Goal: Information Seeking & Learning: Learn about a topic

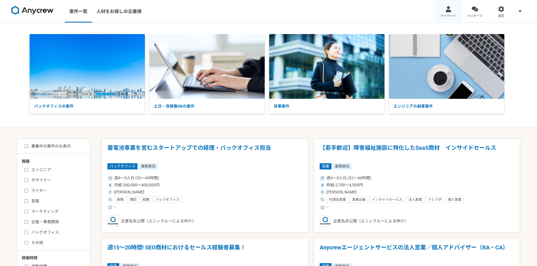
click at [458, 14] on link "マイページ" at bounding box center [448, 11] width 27 height 23
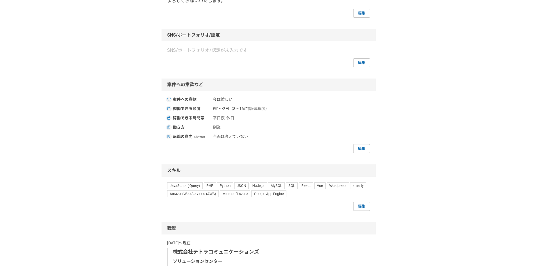
scroll to position [141, 0]
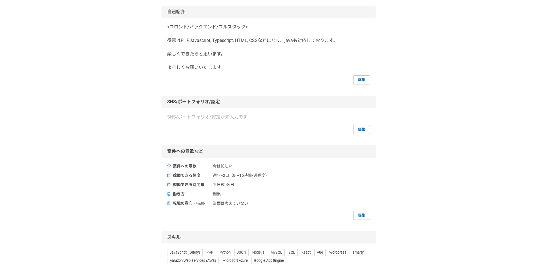
scroll to position [0, 0]
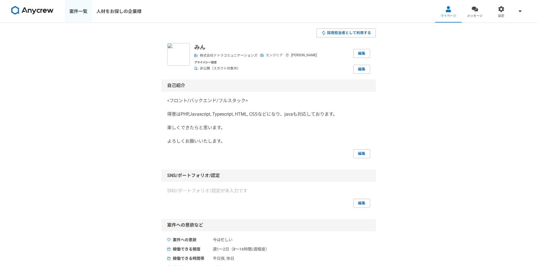
click at [70, 13] on link "案件一覧" at bounding box center [78, 11] width 27 height 23
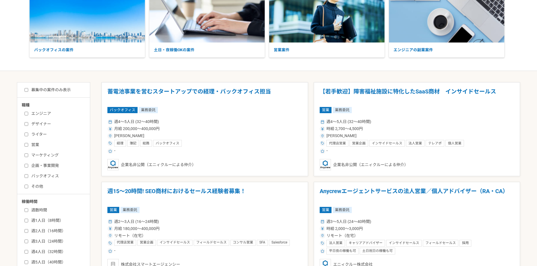
click at [25, 113] on input "エンジニア" at bounding box center [27, 114] width 4 height 4
checkbox input "true"
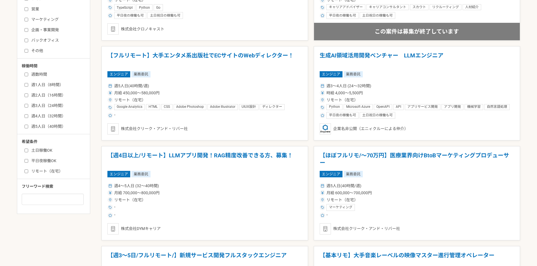
scroll to position [197, 0]
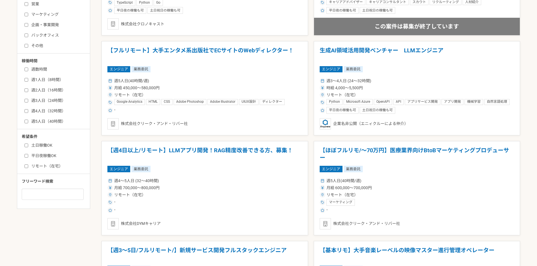
click at [27, 80] on input "週1人日（8時間）" at bounding box center [27, 80] width 4 height 4
checkbox input "true"
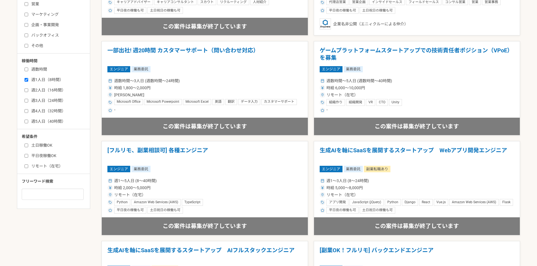
click at [26, 88] on label "週2人日（16時間）" at bounding box center [57, 90] width 65 height 6
click at [26, 89] on input "週2人日（16時間）" at bounding box center [27, 91] width 4 height 4
checkbox input "true"
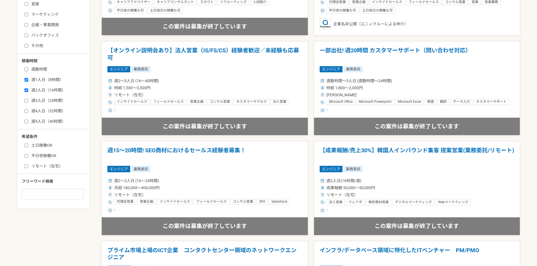
click at [27, 147] on input "土日稼働OK" at bounding box center [27, 146] width 4 height 4
checkbox input "true"
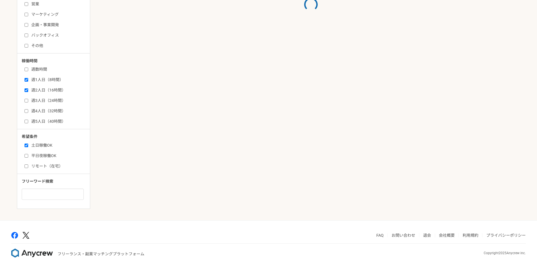
click at [26, 153] on label "平日夜稼働OK" at bounding box center [57, 156] width 65 height 6
click at [26, 154] on input "平日夜稼働OK" at bounding box center [27, 156] width 4 height 4
checkbox input "true"
click at [26, 163] on div "土日稼働OK 平日夜稼働OK リモート（在宅）" at bounding box center [56, 155] width 68 height 28
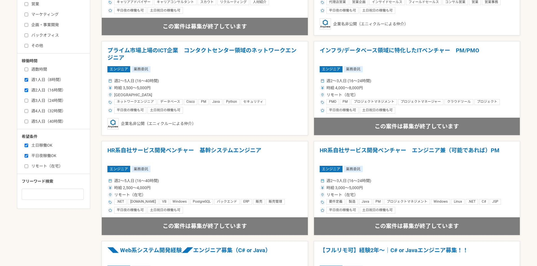
click at [26, 167] on input "リモート（在宅）" at bounding box center [27, 167] width 4 height 4
checkbox input "true"
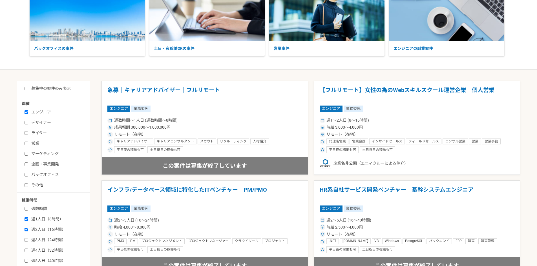
scroll to position [56, 0]
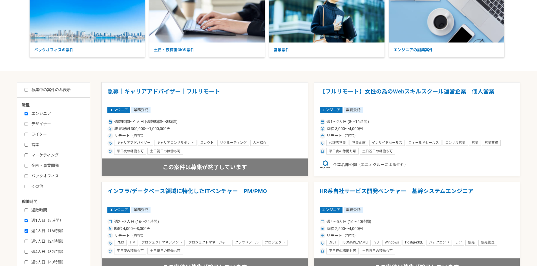
click at [53, 92] on label "募集中の案件のみ表示" at bounding box center [48, 90] width 46 height 6
click at [28, 92] on input "募集中の案件のみ表示" at bounding box center [27, 90] width 4 height 4
checkbox input "true"
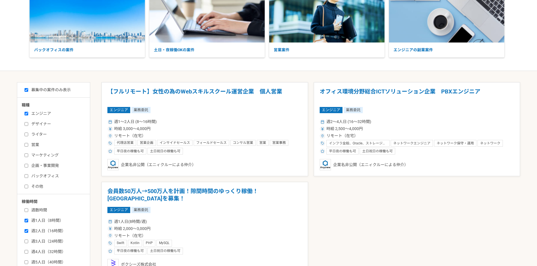
drag, startPoint x: 378, startPoint y: 94, endPoint x: 347, endPoint y: 218, distance: 127.1
click at [347, 218] on div "【フルリモート】女性の為のWebスキルスクール運営企業　個人営業 エンジニア 業務委託 週1〜2人日 (8〜16時間) 時給 3,000〜4,000円 リモー…" at bounding box center [310, 179] width 419 height 194
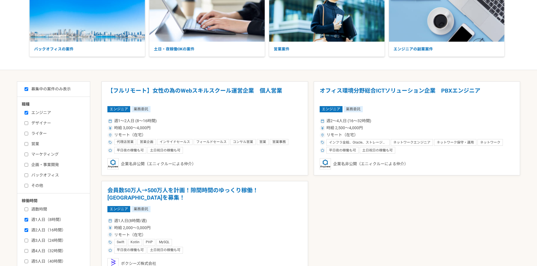
scroll to position [56, 0]
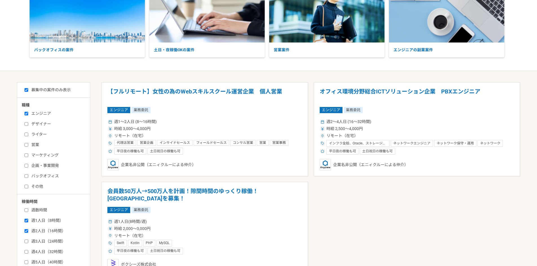
click at [388, 116] on article "オフィス環境分野総合ICTソリューション企業　PBXエンジニア エンジニア 業務委託 週2〜4人日 (16〜32時間) 時給 2,500〜4,000円 リモー…" at bounding box center [417, 129] width 207 height 94
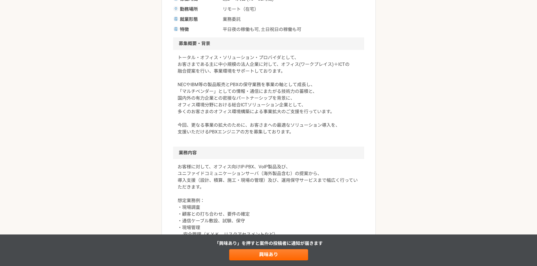
scroll to position [197, 0]
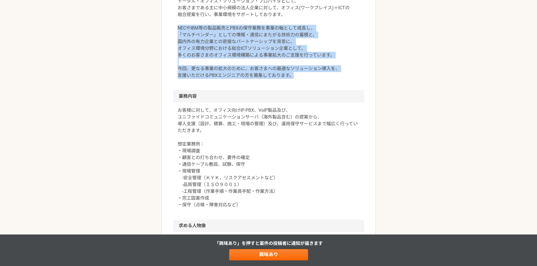
drag, startPoint x: 175, startPoint y: 28, endPoint x: 346, endPoint y: 79, distance: 179.2
click at [346, 79] on div "トータル・オフィス・ソリューション・プロバイダとして、 お客さまである主に中小規模の法人企業に対して、オフィス(ワークプレイス)＋ICTの 融合提案を行い、事…" at bounding box center [268, 41] width 191 height 97
click at [364, 85] on div "トータル・オフィス・ソリューション・プロバイダとして、 お客さまである主に中小規模の法人企業に対して、オフィス(ワークプレイス)＋ICTの 融合提案を行い、事…" at bounding box center [268, 41] width 191 height 97
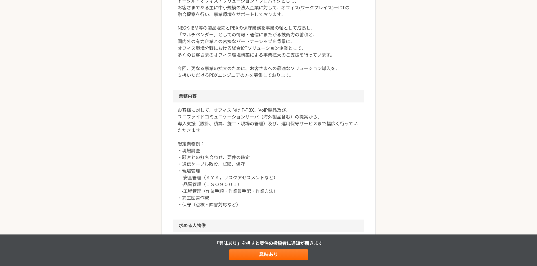
click at [361, 159] on div "お客様に対して、オフィス向けIP-PBX、VoIP製品及び、 ユニファイドコミュニケーションサーバ（海外製品含む）の提案から、 導入支援（設計、積算、施工・現…" at bounding box center [268, 161] width 191 height 117
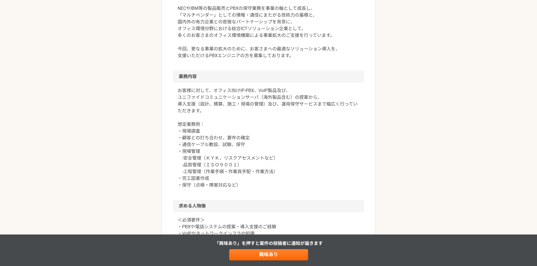
scroll to position [226, 0]
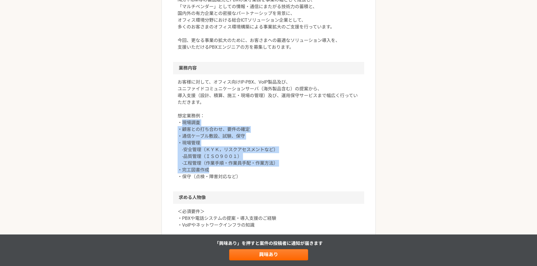
drag, startPoint x: 182, startPoint y: 124, endPoint x: 278, endPoint y: 175, distance: 108.0
click at [275, 174] on p "お客様に対して、オフィス向けIP-PBX、VoIP製品及び、 ユニファイドコミュニケーションサーバ（海外製品含む）の提案から、 導入支援（設計、積算、施工・現…" at bounding box center [269, 129] width 182 height 101
click at [321, 175] on p "お客様に対して、オフィス向けIP-PBX、VoIP製品及び、 ユニファイドコミュニケーションサーバ（海外製品含む）の提案から、 導入支援（設計、積算、施工・現…" at bounding box center [269, 129] width 182 height 101
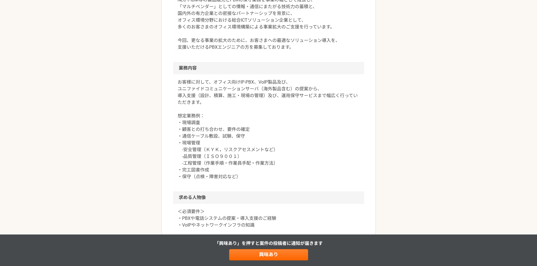
drag, startPoint x: 350, startPoint y: 166, endPoint x: 353, endPoint y: 149, distance: 17.9
click at [350, 166] on p "お客様に対して、オフィス向けIP-PBX、VoIP製品及び、 ユニファイドコミュニケーションサーバ（海外製品含む）の提案から、 導入支援（設計、積算、施工・現…" at bounding box center [269, 129] width 182 height 101
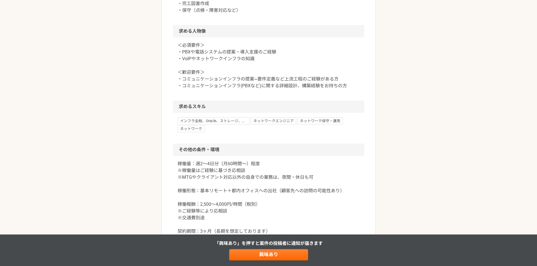
scroll to position [395, 0]
